Goal: Information Seeking & Learning: Learn about a topic

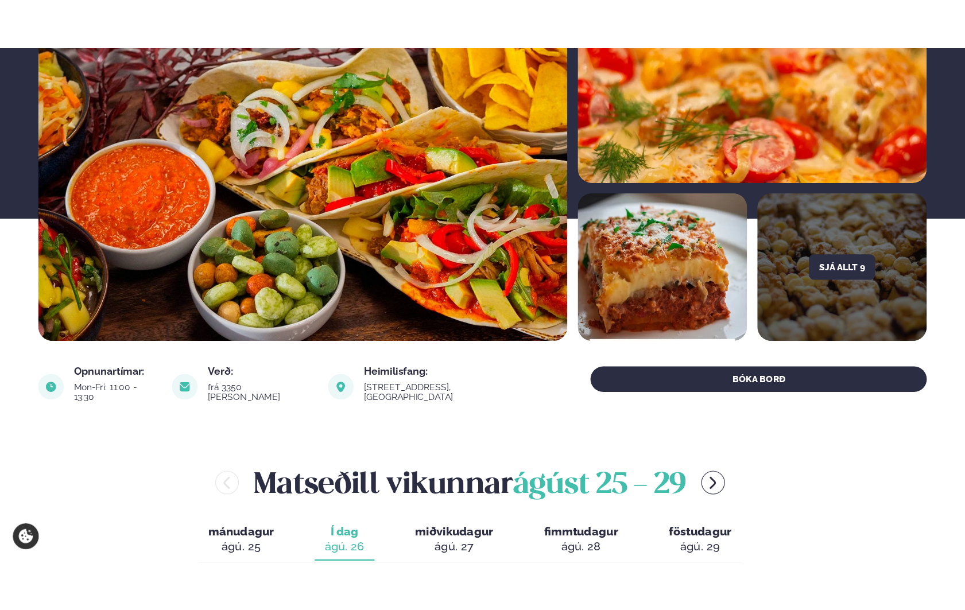
scroll to position [459, 0]
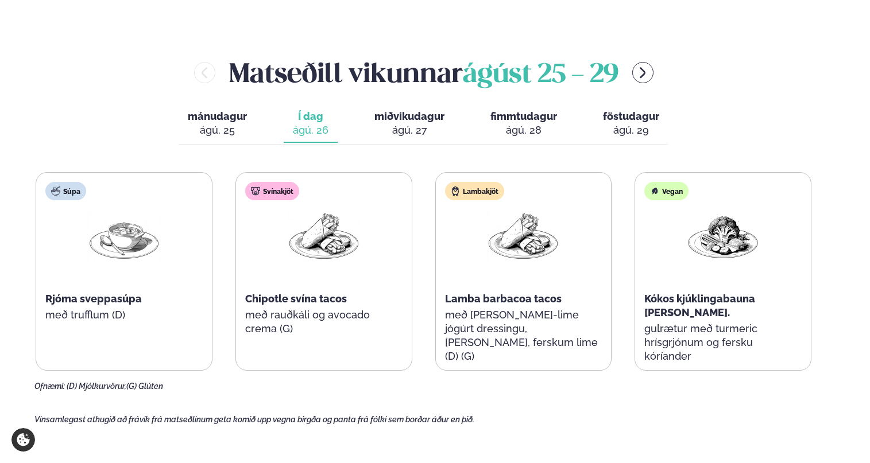
click at [545, 123] on div "ágú. 28" at bounding box center [523, 130] width 67 height 14
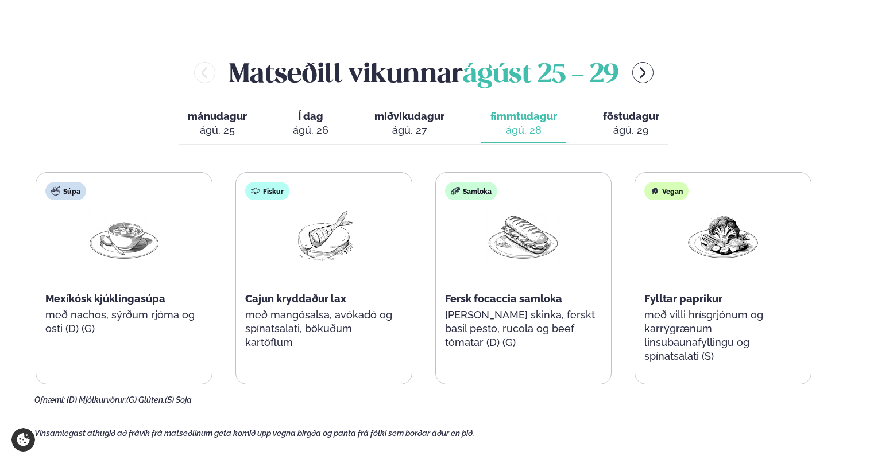
click at [307, 123] on div "ágú. 26" at bounding box center [311, 130] width 36 height 14
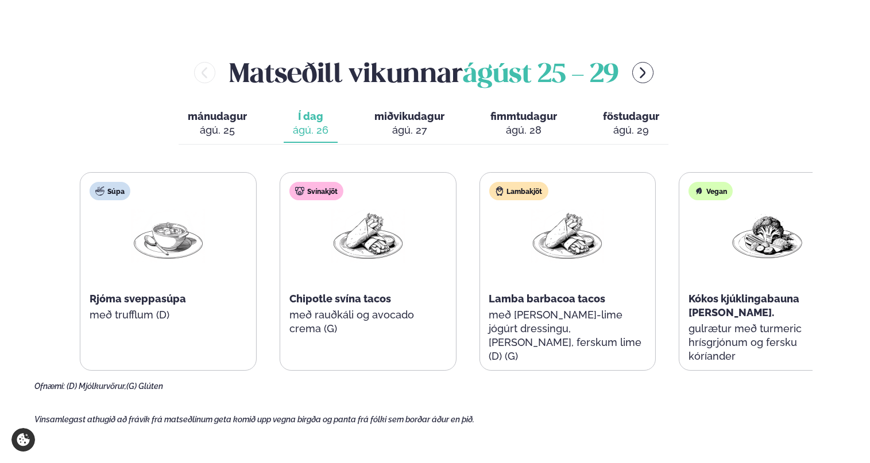
click at [748, 316] on div "Vegan Kókos kjúklingabauna [PERSON_NAME]. gulrætur með turmeric hrísgrjónum og …" at bounding box center [767, 278] width 176 height 211
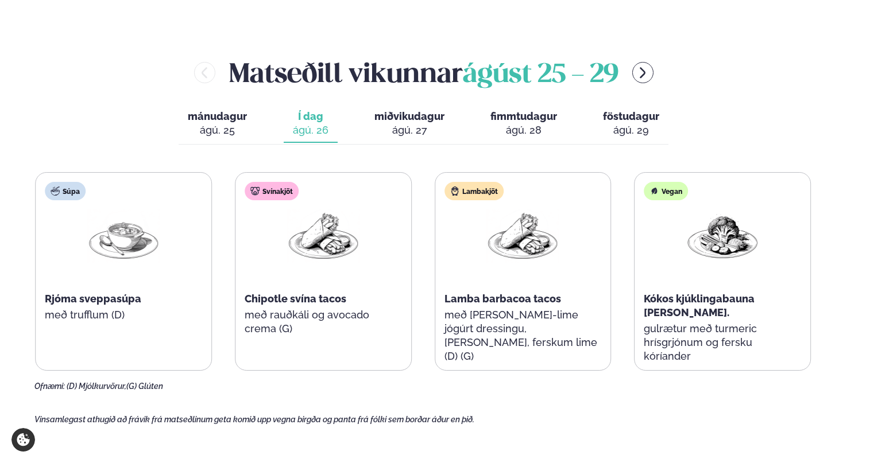
click at [446, 349] on div "Lambakjöt Lamba barbacoa tacos með karrý-lime jógúrt dressingu, lauk, ferskum l…" at bounding box center [523, 278] width 176 height 211
click at [277, 318] on div "Svínakjöt Chipotle svína tacos með rauðkáli og avocado crema (G)" at bounding box center [323, 265] width 176 height 184
click at [264, 296] on div "Svínakjöt Chipotle svína tacos með rauðkáli og avocado crema (G)" at bounding box center [323, 265] width 176 height 184
click at [264, 296] on span "Chipotle svína tacos" at bounding box center [296, 299] width 102 height 12
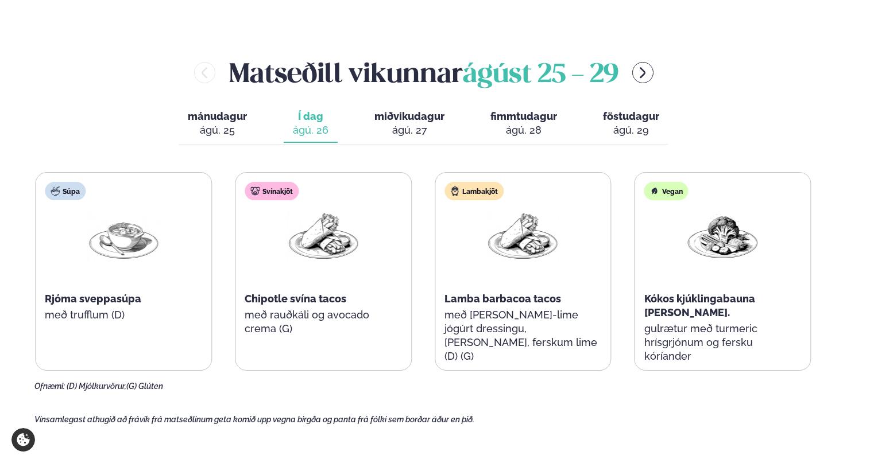
click at [264, 296] on span "Chipotle svína tacos" at bounding box center [296, 299] width 102 height 12
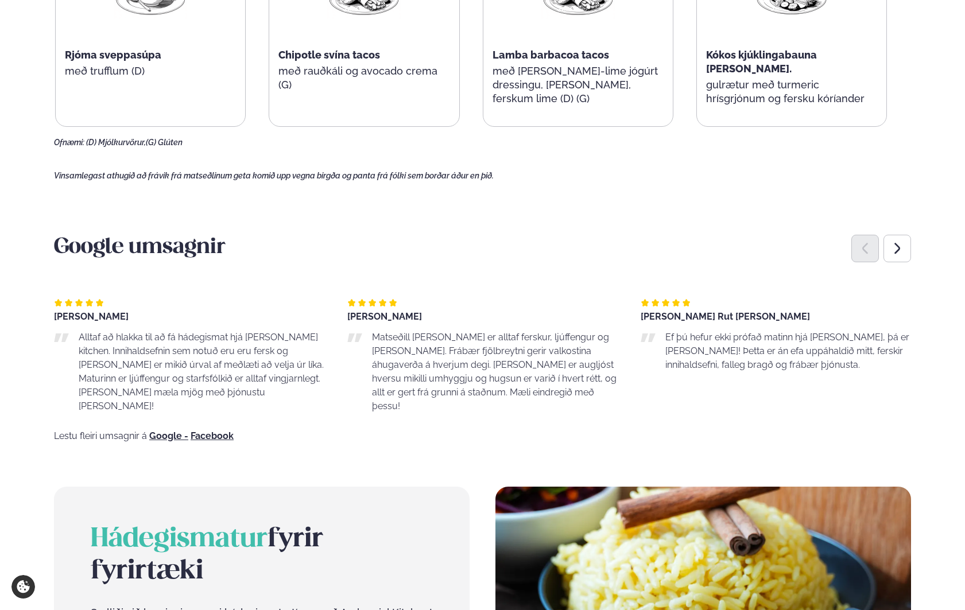
scroll to position [861, 0]
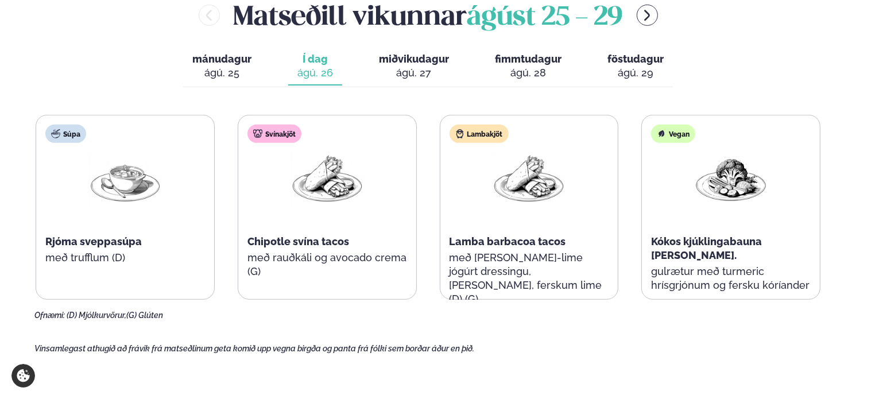
scroll to position [402, 0]
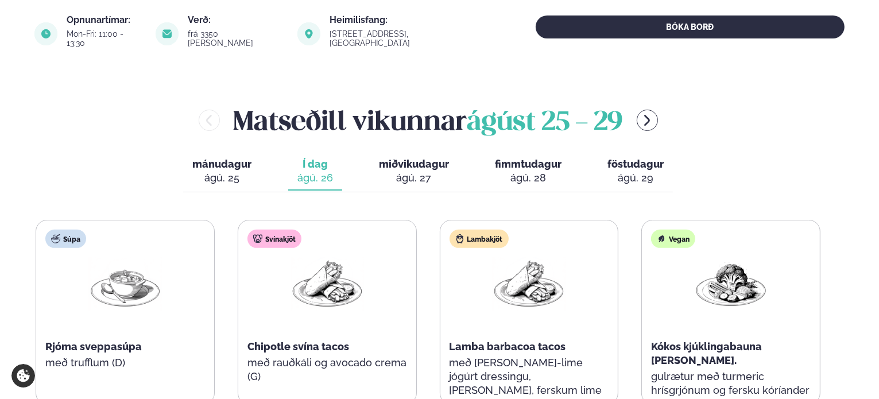
click at [414, 160] on span "miðvikudagur" at bounding box center [414, 164] width 70 height 12
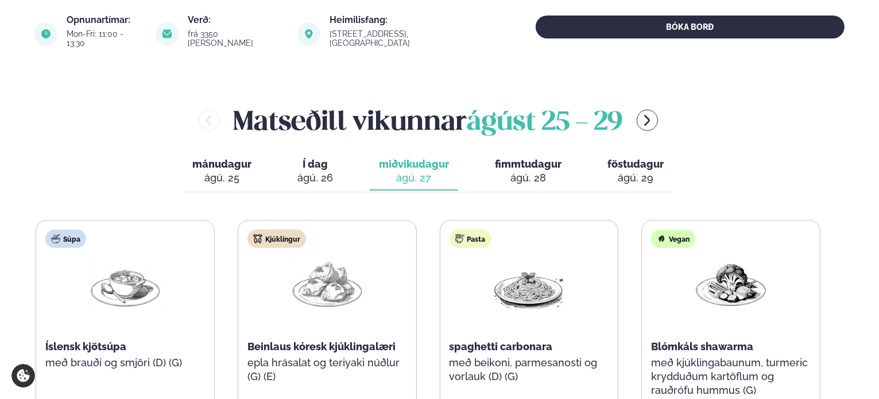
click at [322, 158] on span "Í dag" at bounding box center [315, 164] width 36 height 14
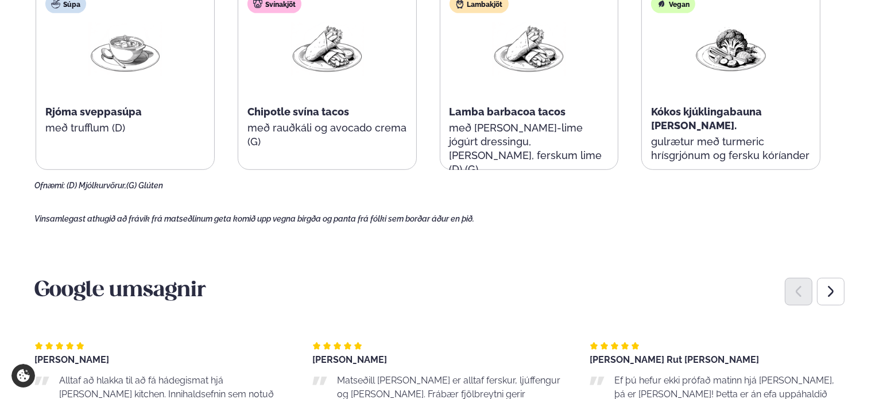
scroll to position [517, 0]
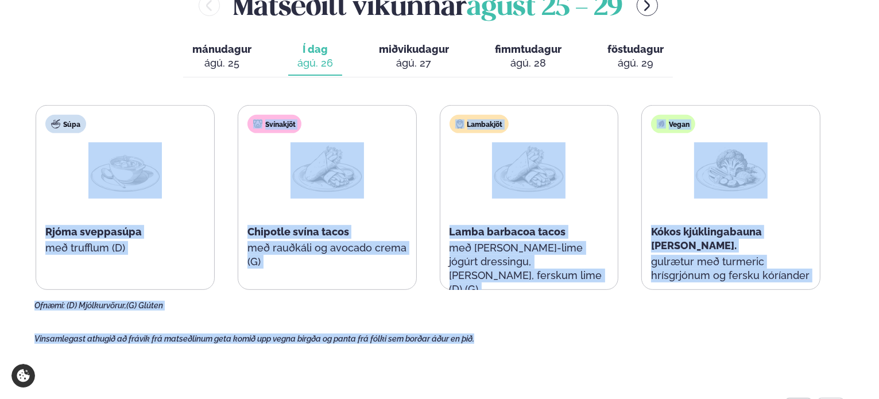
drag, startPoint x: 132, startPoint y: 79, endPoint x: 494, endPoint y: 338, distance: 444.8
click at [494, 338] on main "[PERSON_NAME] / Matseðill / Katrínartún 4 [PERSON_NAME] í [GEOGRAPHIC_DATA] - K…" at bounding box center [439, 364] width 879 height 1763
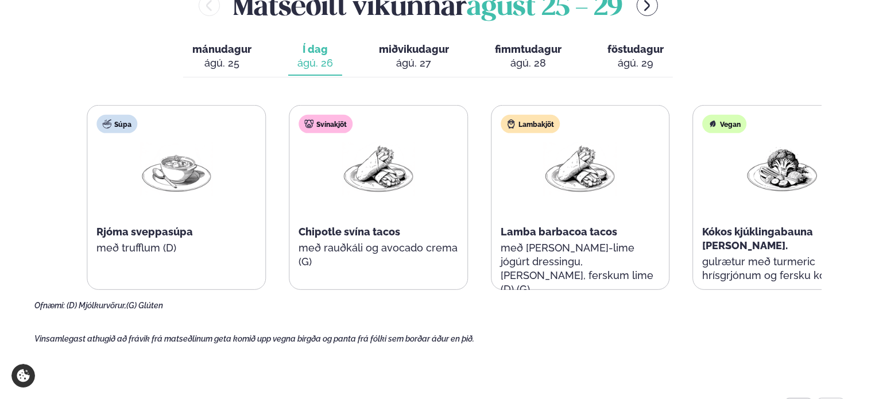
click at [158, 231] on div "Súpa Rjóma sveppasúpa með trufflum (D)" at bounding box center [176, 198] width 178 height 184
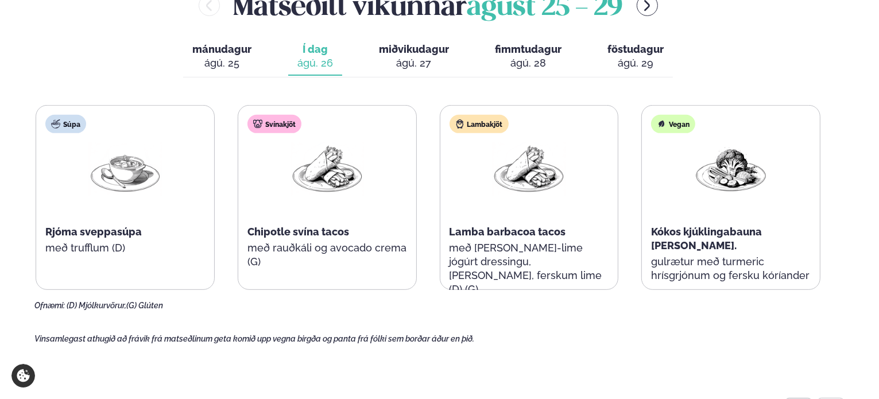
click at [258, 258] on div "Svínakjöt Chipotle svína tacos með rauðkáli og avocado crema (G)" at bounding box center [327, 198] width 178 height 184
click at [243, 207] on div "Svínakjöt Chipotle svína tacos með rauðkáli og avocado crema (G)" at bounding box center [327, 198] width 178 height 184
click at [264, 226] on span "Chipotle svína tacos" at bounding box center [298, 232] width 102 height 12
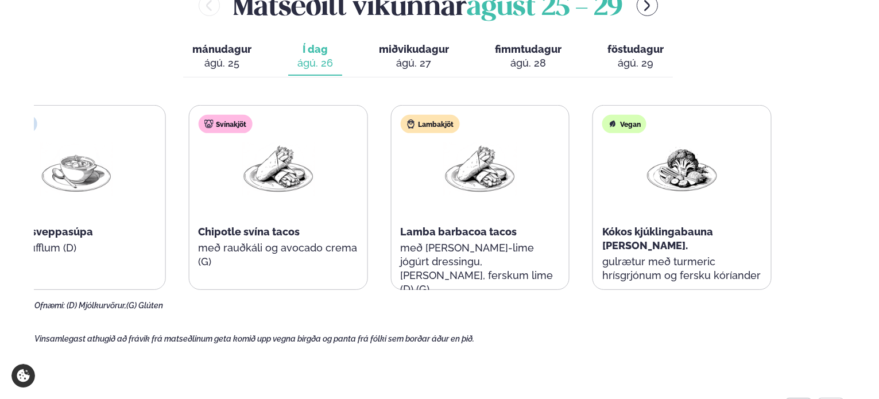
click at [367, 237] on div "Súpa Rjóma sveppasúpa með trufflum (D) Svínakjöt Chipotle svína tacos með rauðk…" at bounding box center [379, 197] width 785 height 185
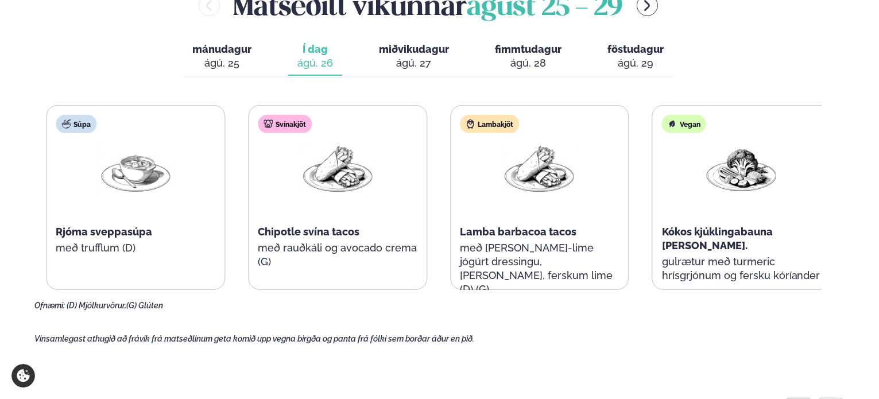
click at [270, 246] on div "Svínakjöt Chipotle svína tacos með rauðkáli og avocado crema (G)" at bounding box center [338, 198] width 178 height 184
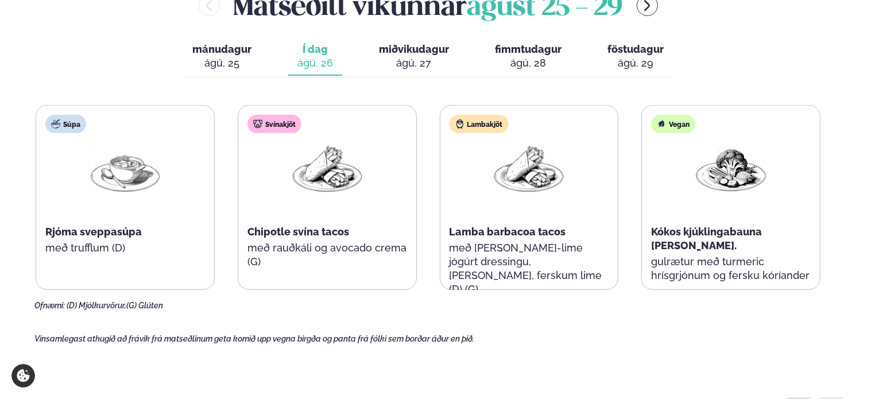
click at [270, 241] on p "með rauðkáli og avocado crema (G)" at bounding box center [327, 255] width 160 height 28
click at [737, 230] on div "Vegan Kókos kjúklingabauna [PERSON_NAME]. gulrætur með turmeric hrísgrjónum og …" at bounding box center [731, 204] width 178 height 197
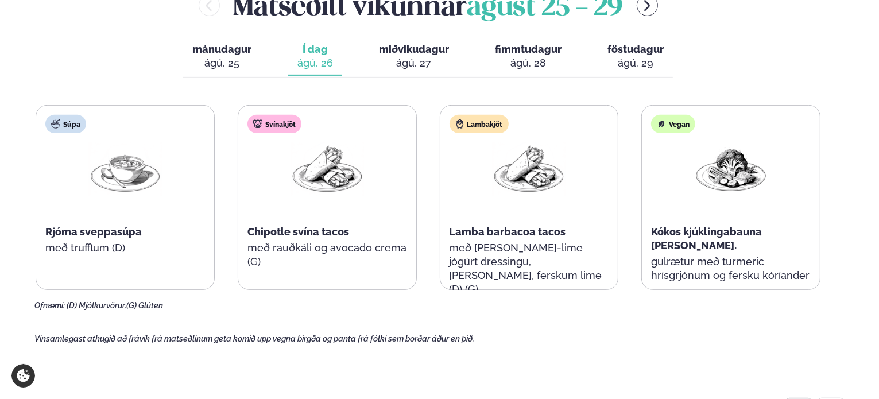
click at [737, 230] on div "Vegan Kókos kjúklingabauna [PERSON_NAME]. gulrætur með turmeric hrísgrjónum og …" at bounding box center [731, 204] width 178 height 197
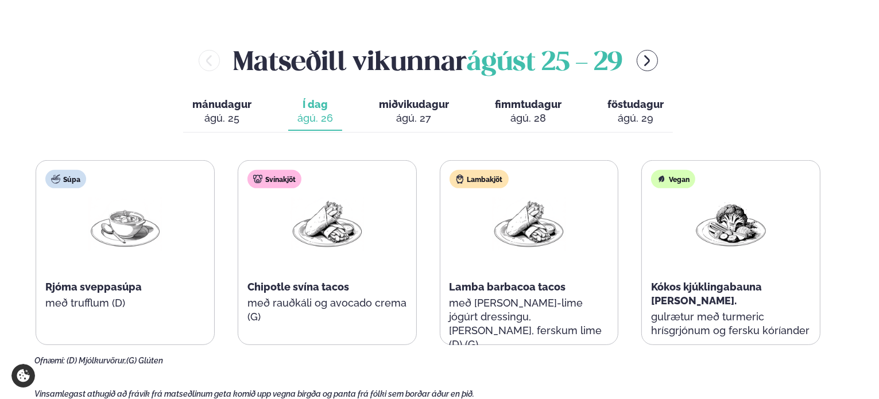
scroll to position [459, 0]
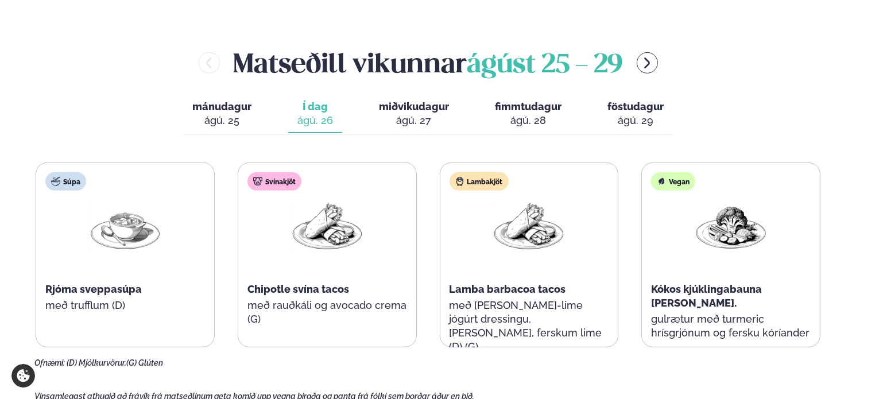
drag, startPoint x: 726, startPoint y: 147, endPoint x: 609, endPoint y: 168, distance: 118.9
click at [609, 168] on div "Matseðill vikunnar [DATE] - [DATE] mánudagur mán. [DATE] Í dag Í d. [DATE] miðv…" at bounding box center [439, 206] width 810 height 324
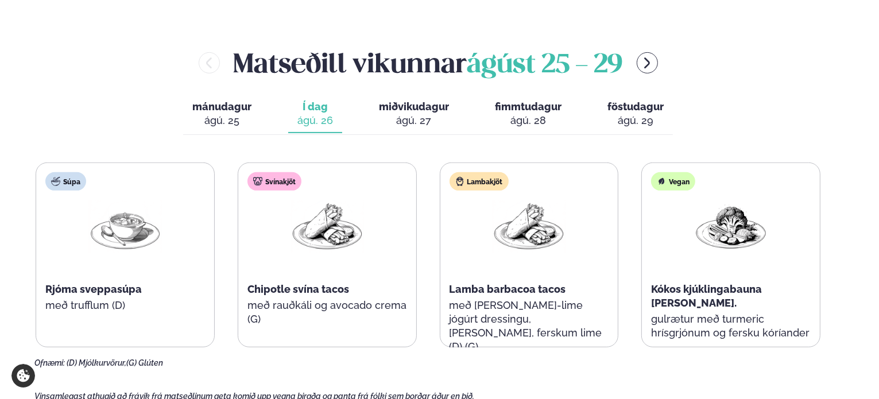
click at [408, 298] on div "Svínakjöt Chipotle svína tacos með rauðkáli og avocado crema (G)" at bounding box center [327, 255] width 178 height 184
click at [412, 328] on div "Svínakjöt Chipotle svína tacos með rauðkáli og avocado crema (G)" at bounding box center [327, 255] width 178 height 184
